Goal: Information Seeking & Learning: Learn about a topic

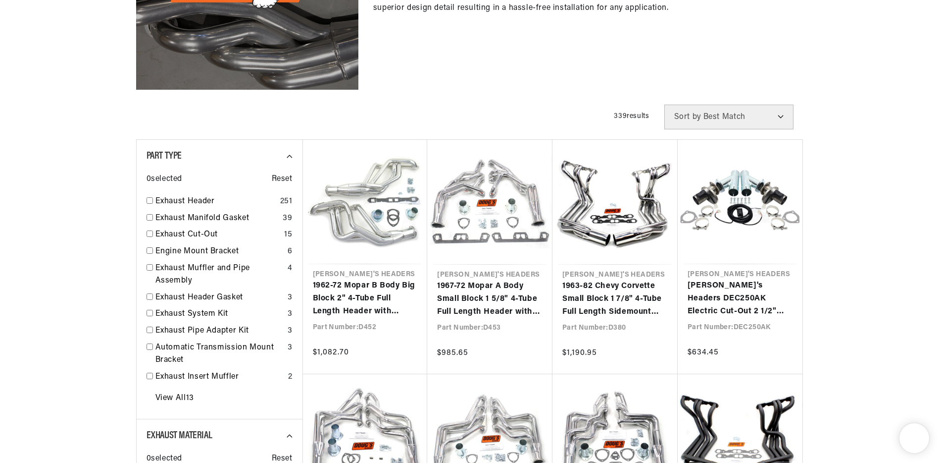
scroll to position [594, 0]
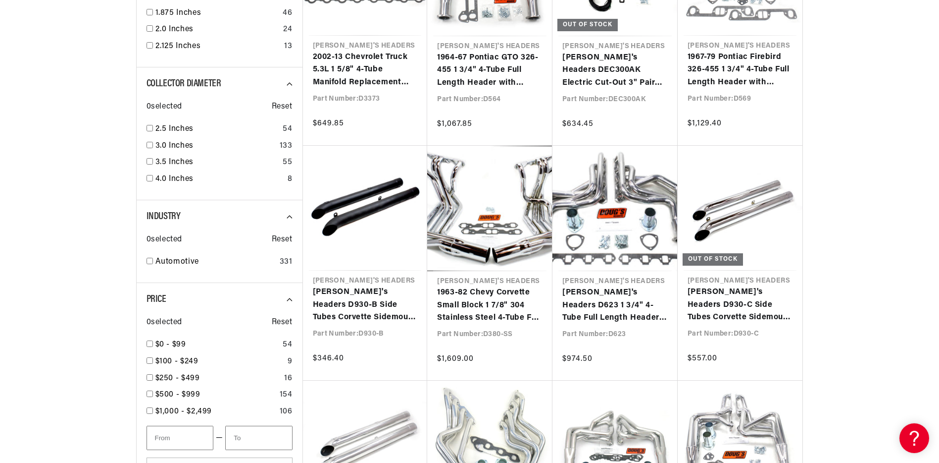
scroll to position [1337, 0]
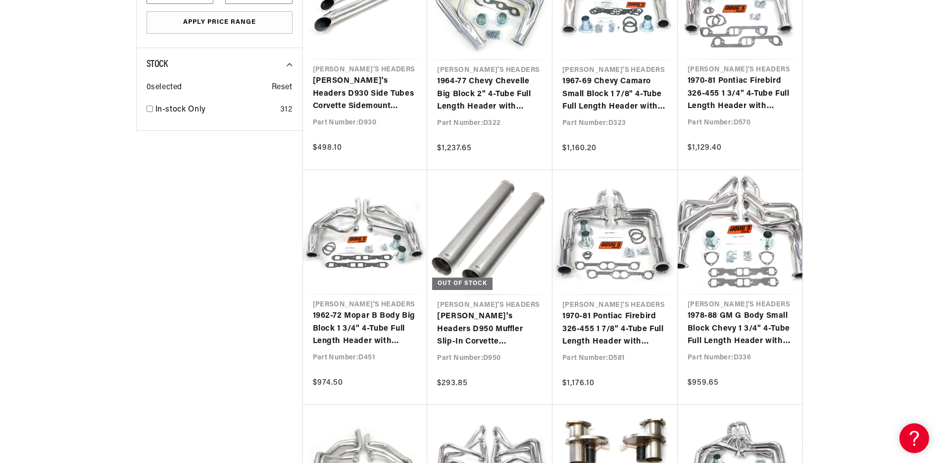
scroll to position [1931, 0]
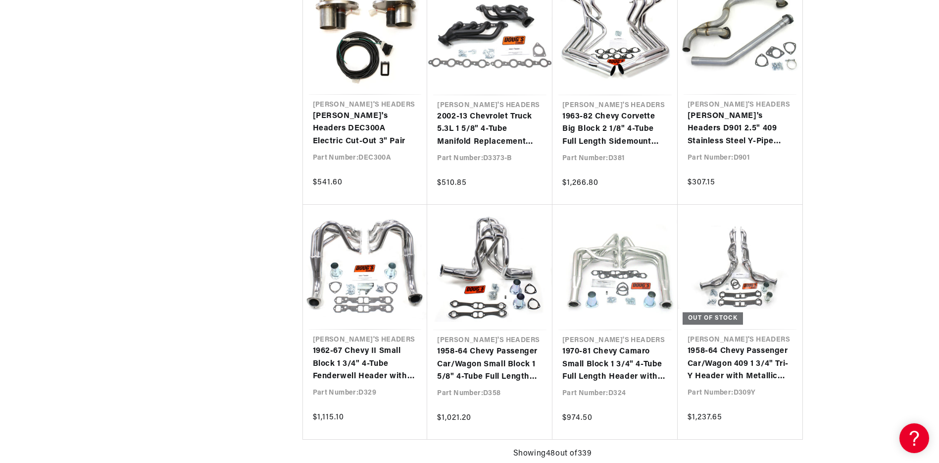
scroll to position [0, 300]
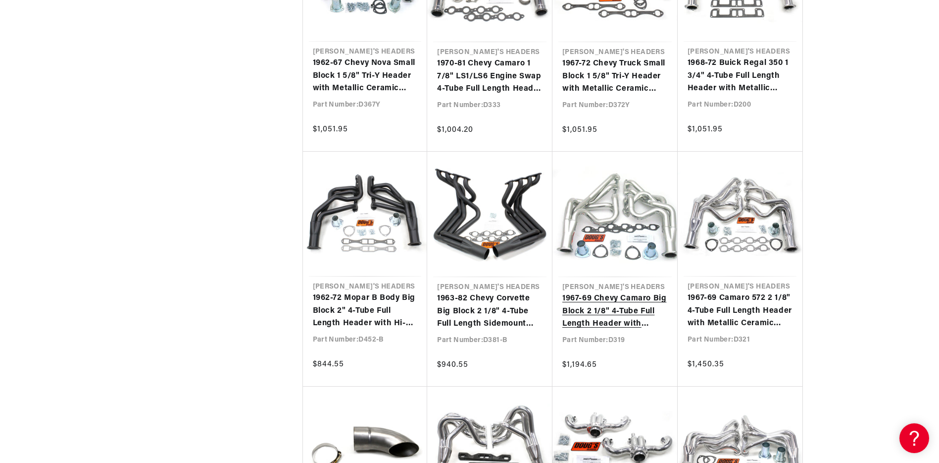
click at [623, 305] on link "1967-69 Chevy Camaro Big Block 2 1/8" 4-Tube Full Length Header with Metallic C…" at bounding box center [615, 311] width 105 height 38
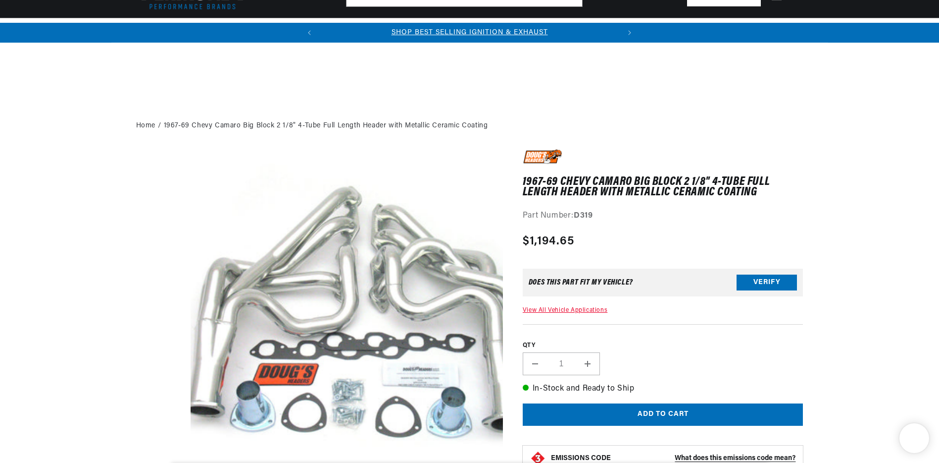
scroll to position [247, 0]
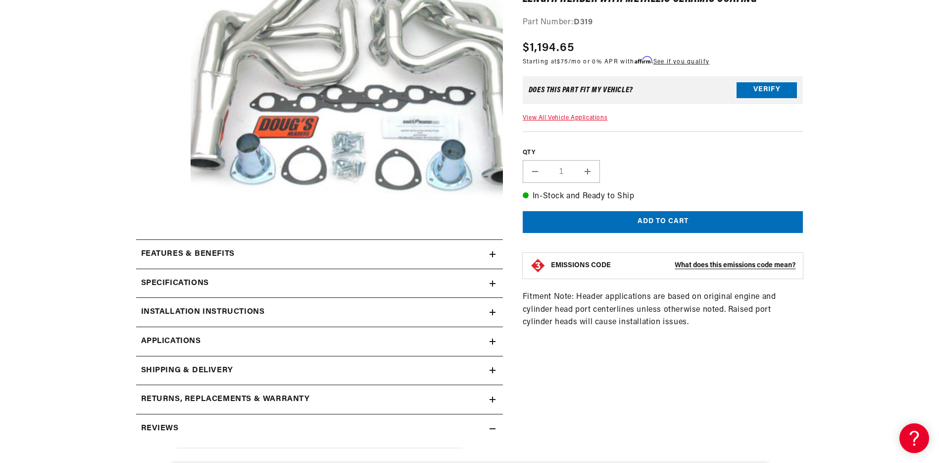
click at [493, 310] on icon at bounding box center [493, 312] width 0 height 6
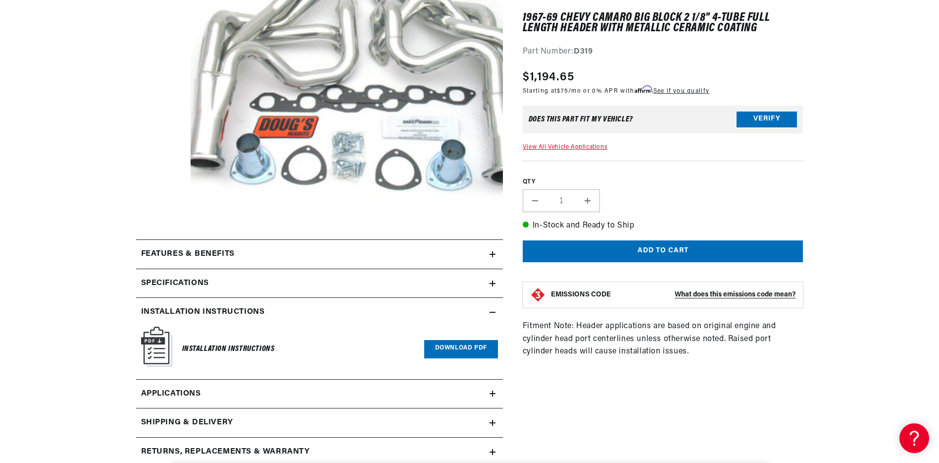
scroll to position [0, 300]
click at [465, 342] on link "Download PDF" at bounding box center [461, 349] width 74 height 18
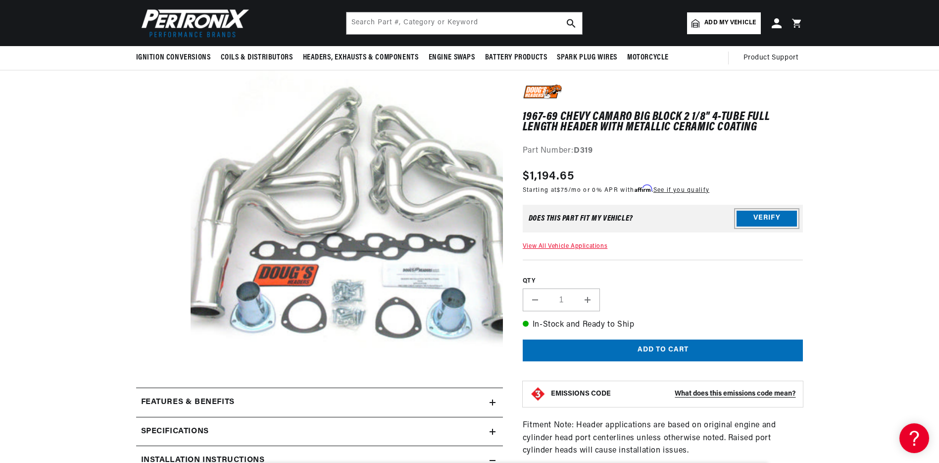
click at [759, 211] on button "Verify" at bounding box center [767, 218] width 60 height 16
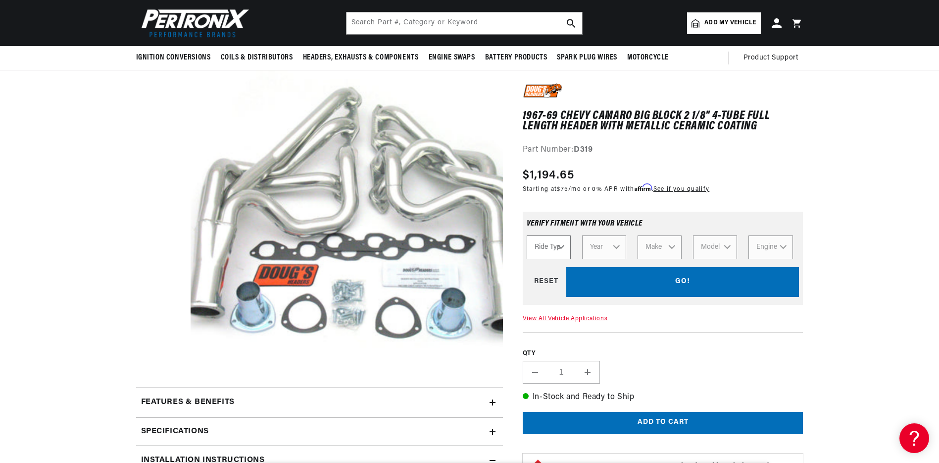
select select "Automotive"
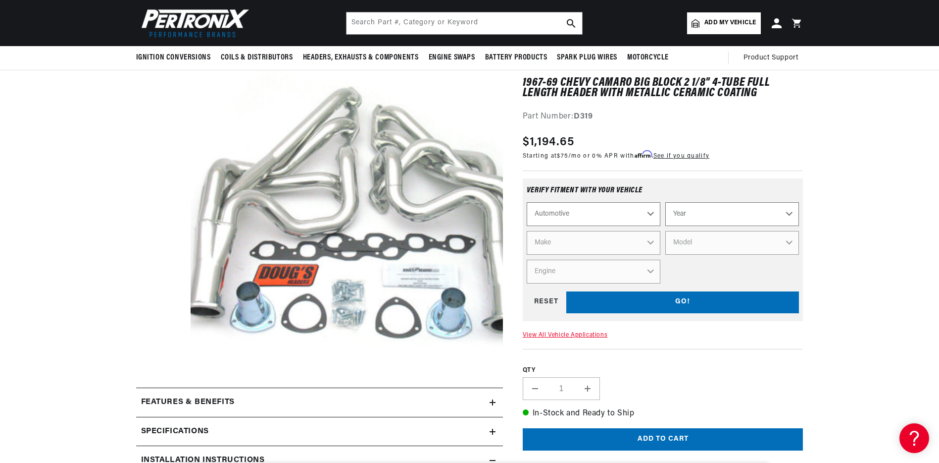
click at [609, 241] on div "Automotive Agricultural Industrial Marine Motorcycle Year 2026 2025 2024 2023 2…" at bounding box center [663, 242] width 273 height 81
select select "1969"
select select "Chevrolet"
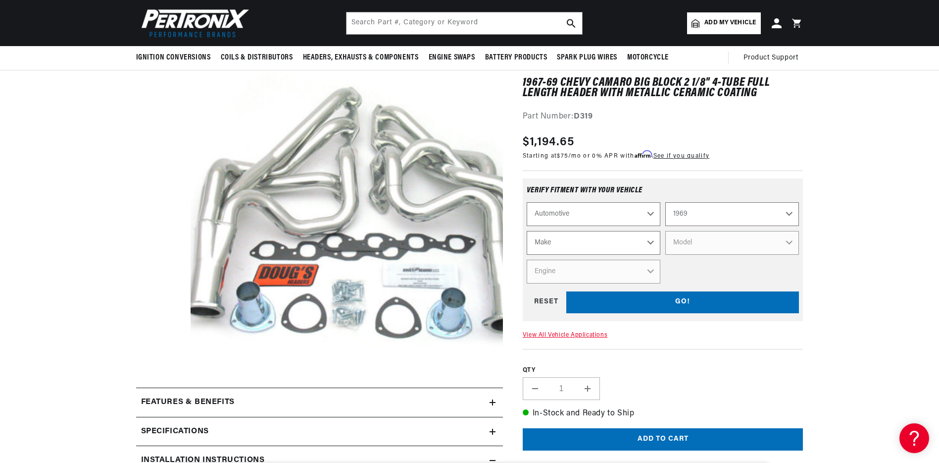
select select "Chevrolet"
select select "Nova"
select select "396cid-6.5L"
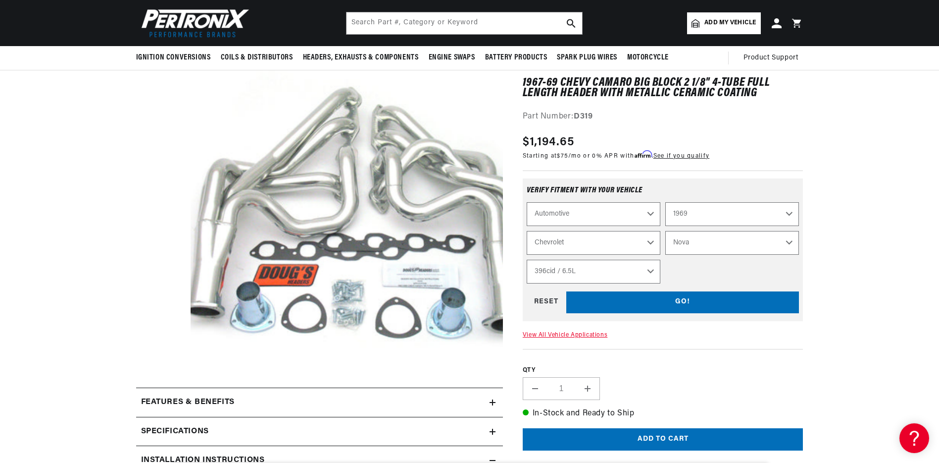
select select "Engine"
click at [667, 301] on div "GO! RESET" at bounding box center [663, 302] width 273 height 22
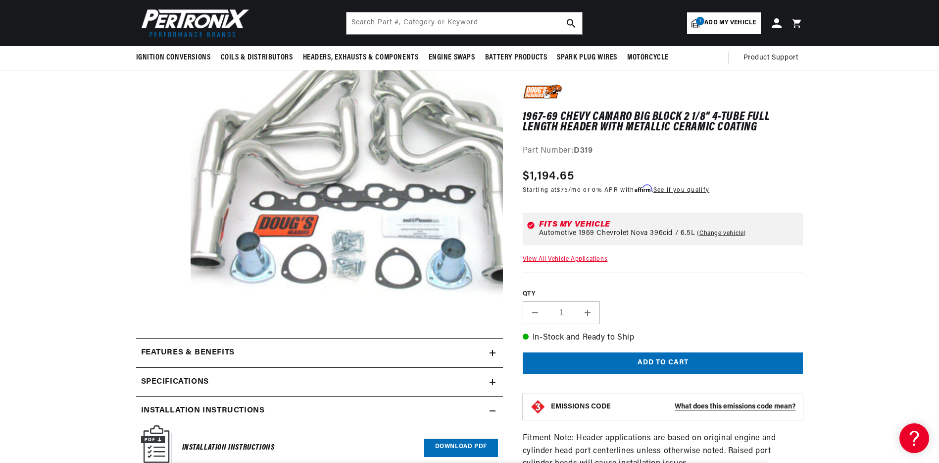
click at [584, 257] on link "View All Vehicle Applications" at bounding box center [565, 259] width 85 height 6
